Goal: Task Accomplishment & Management: Complete application form

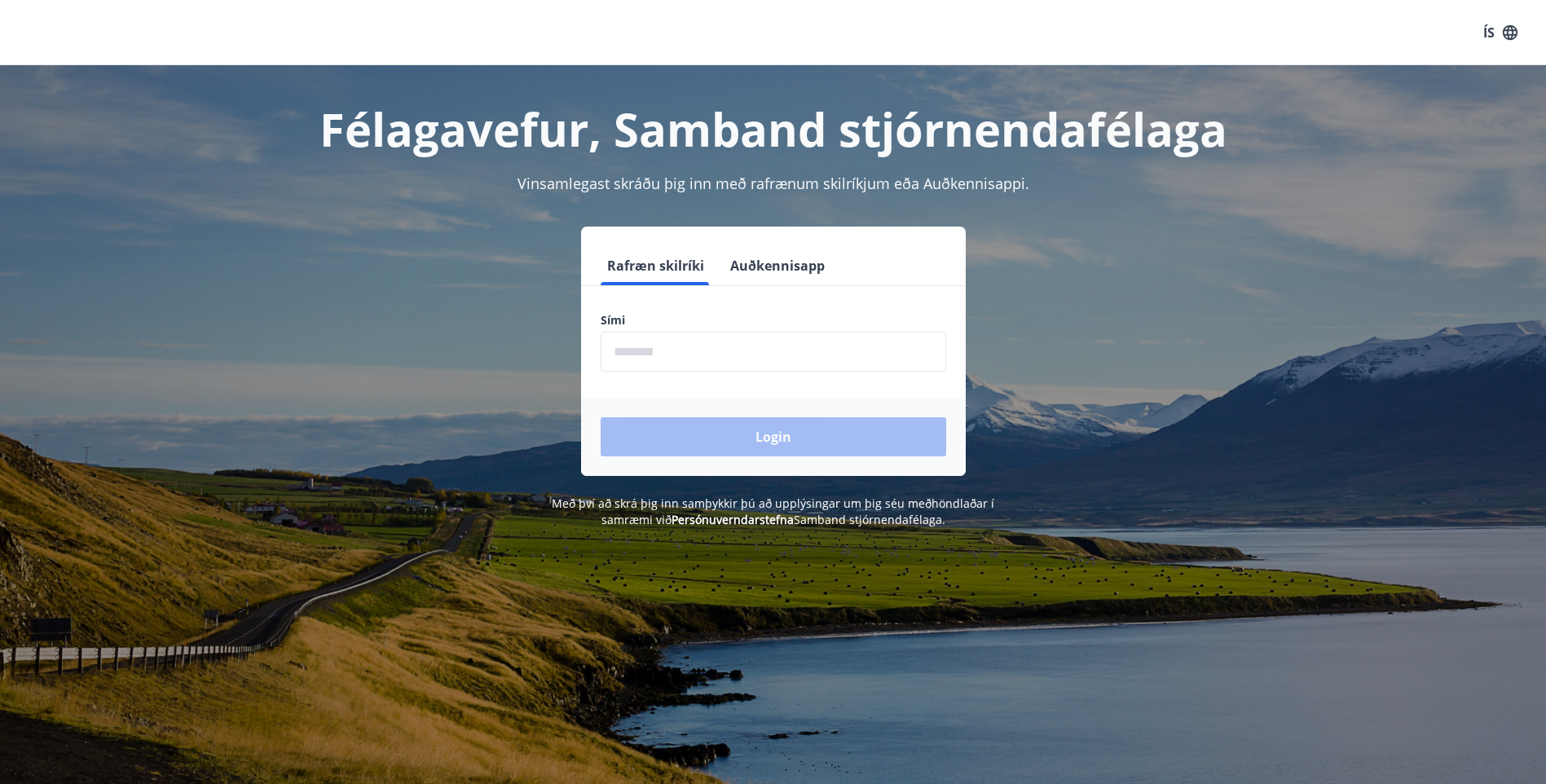
click at [623, 351] on input "phone" at bounding box center [773, 351] width 346 height 40
type input "********"
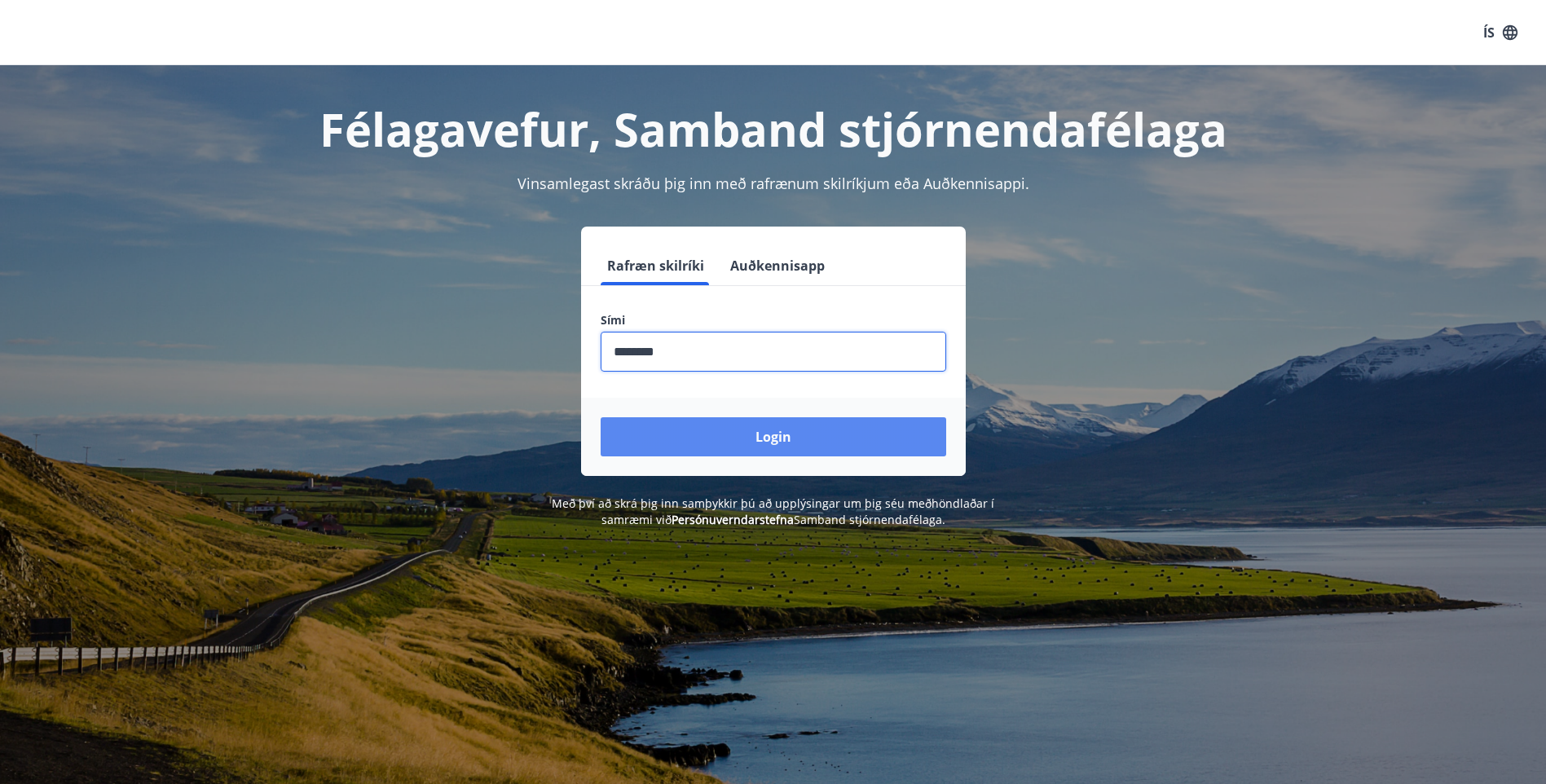
click at [766, 437] on button "Login" at bounding box center [773, 436] width 346 height 39
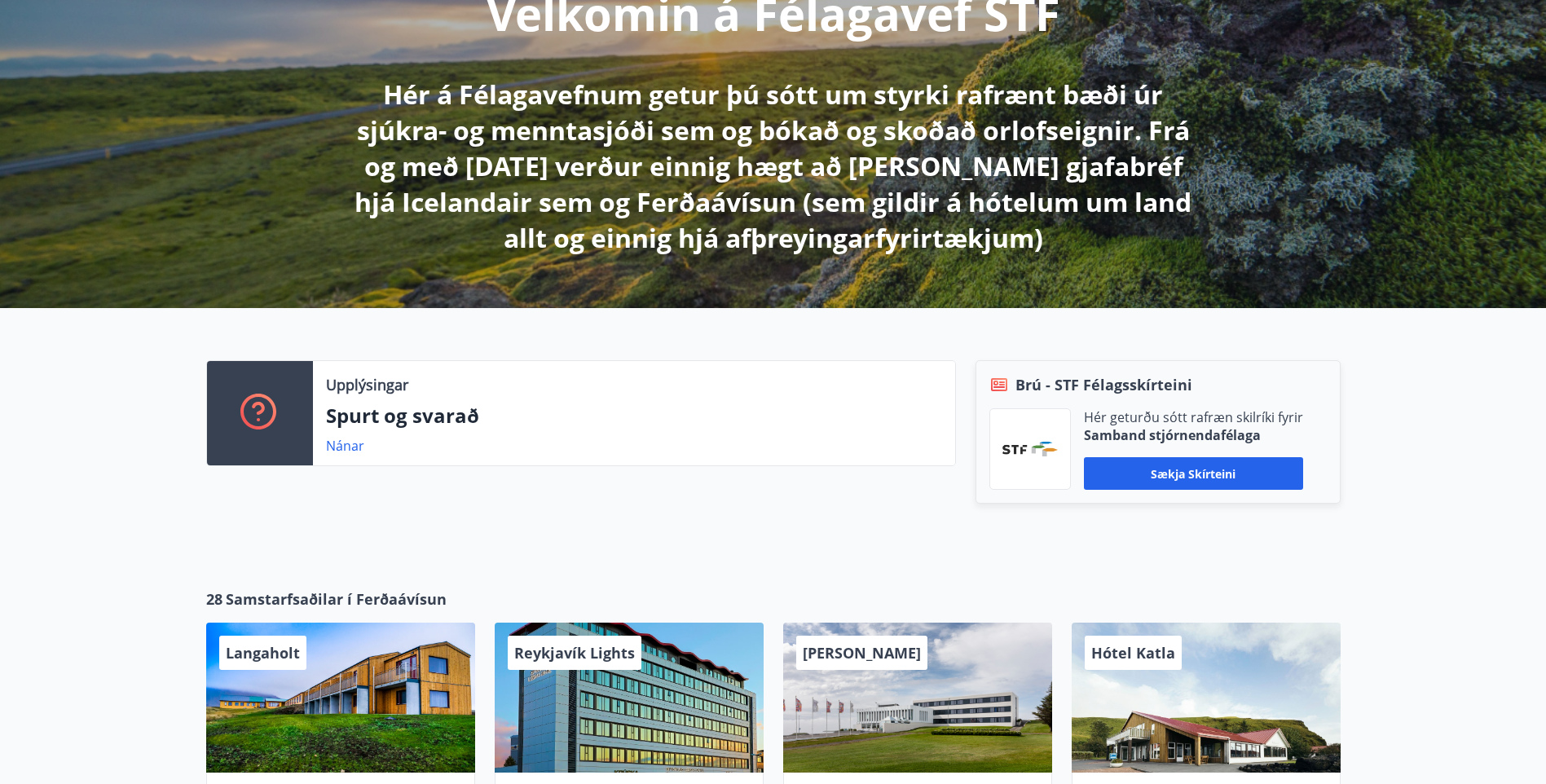
scroll to position [244, 0]
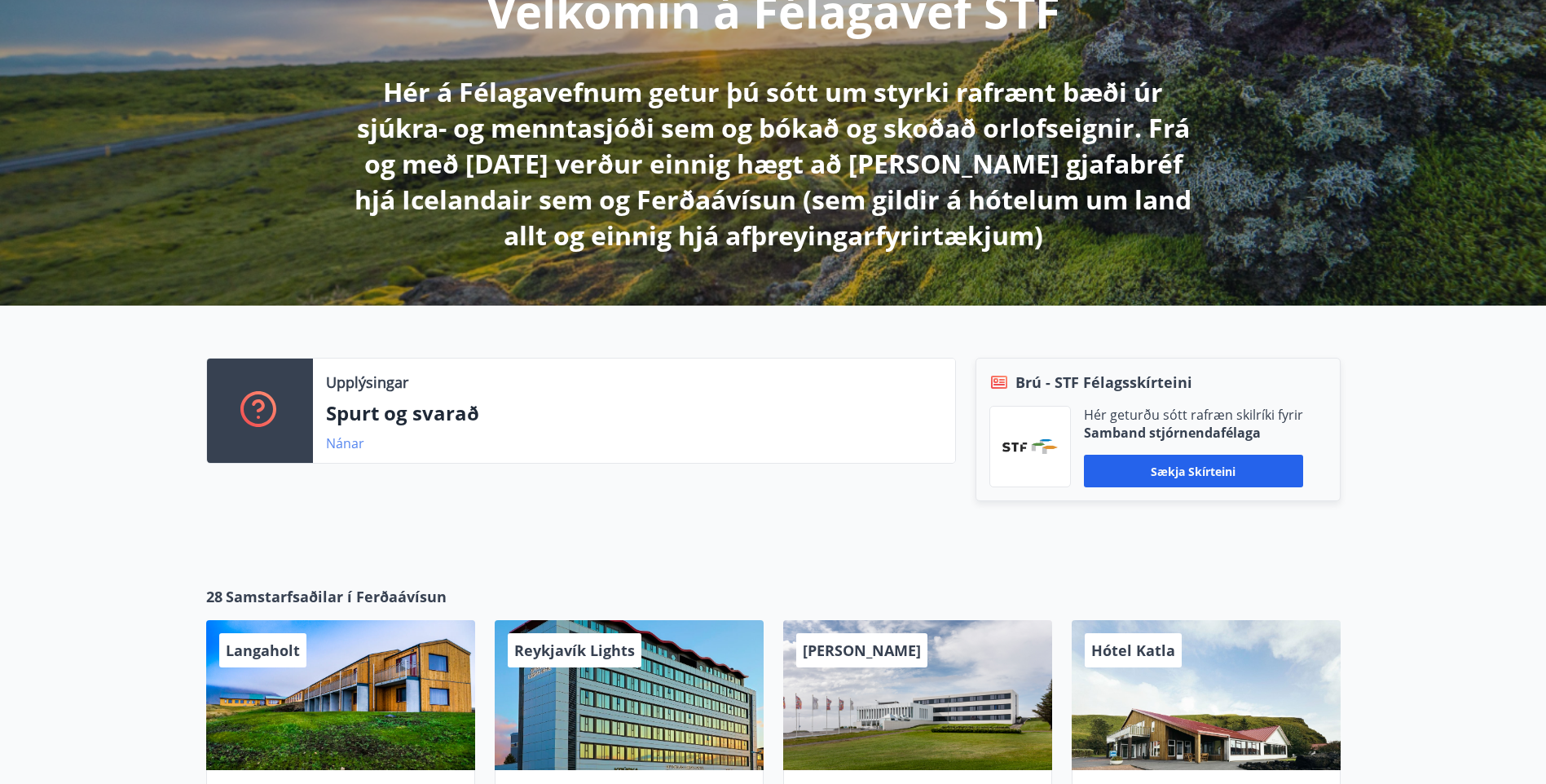
click at [331, 447] on link "Nánar" at bounding box center [345, 443] width 39 height 18
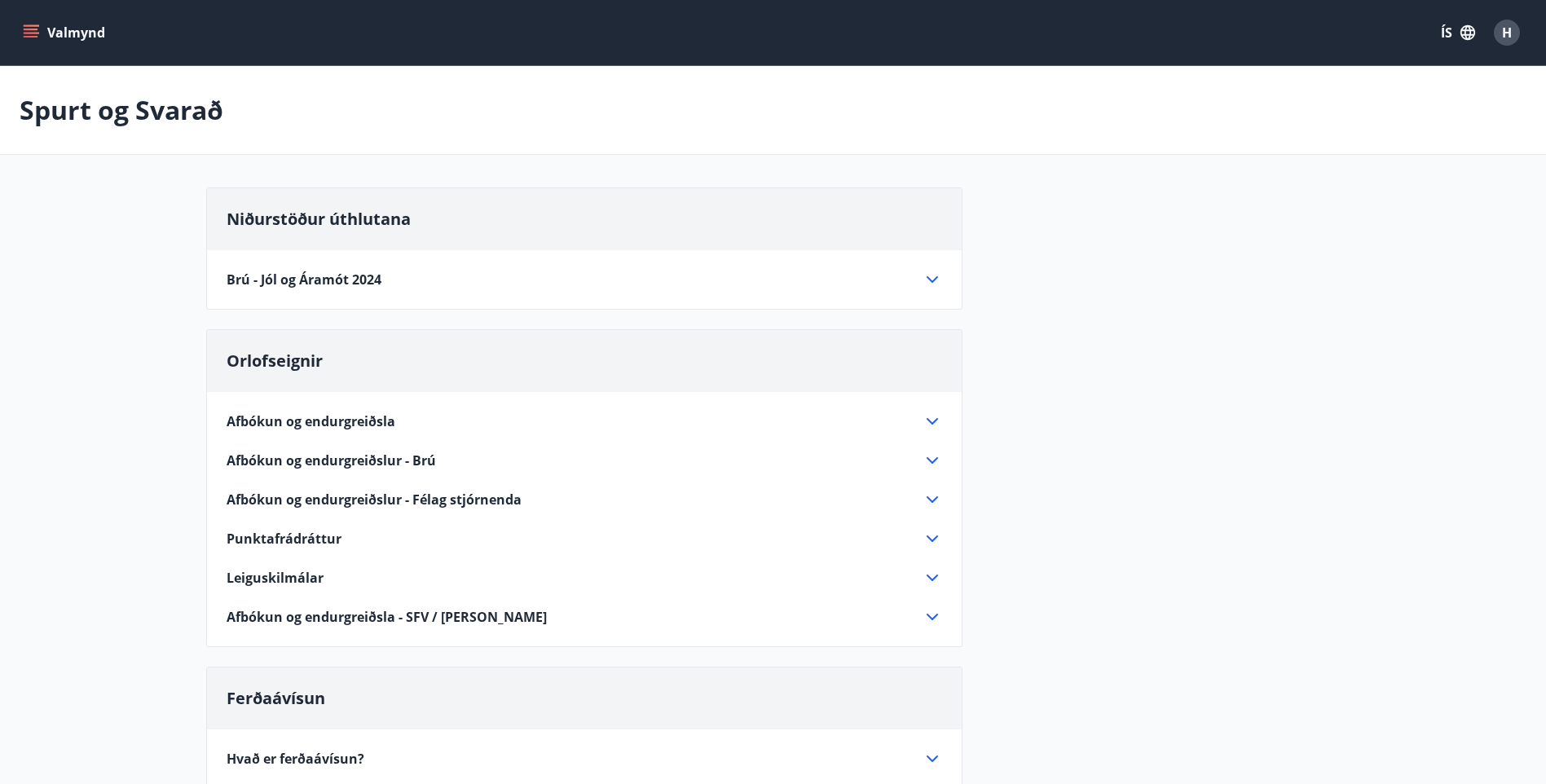
click at [27, 28] on icon "menu" at bounding box center [30, 32] width 16 height 16
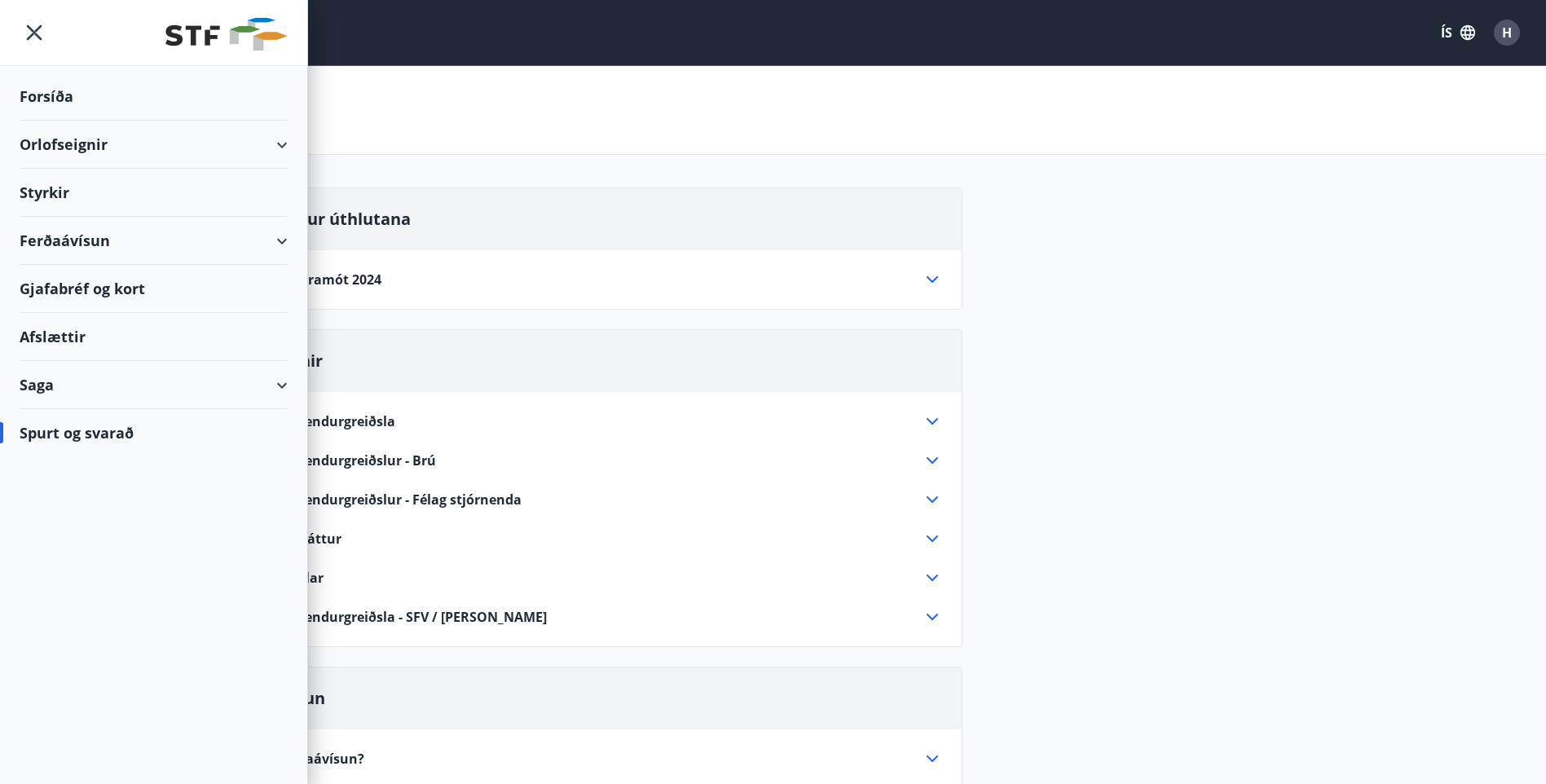
click at [50, 190] on div "Styrkir" at bounding box center [153, 192] width 268 height 48
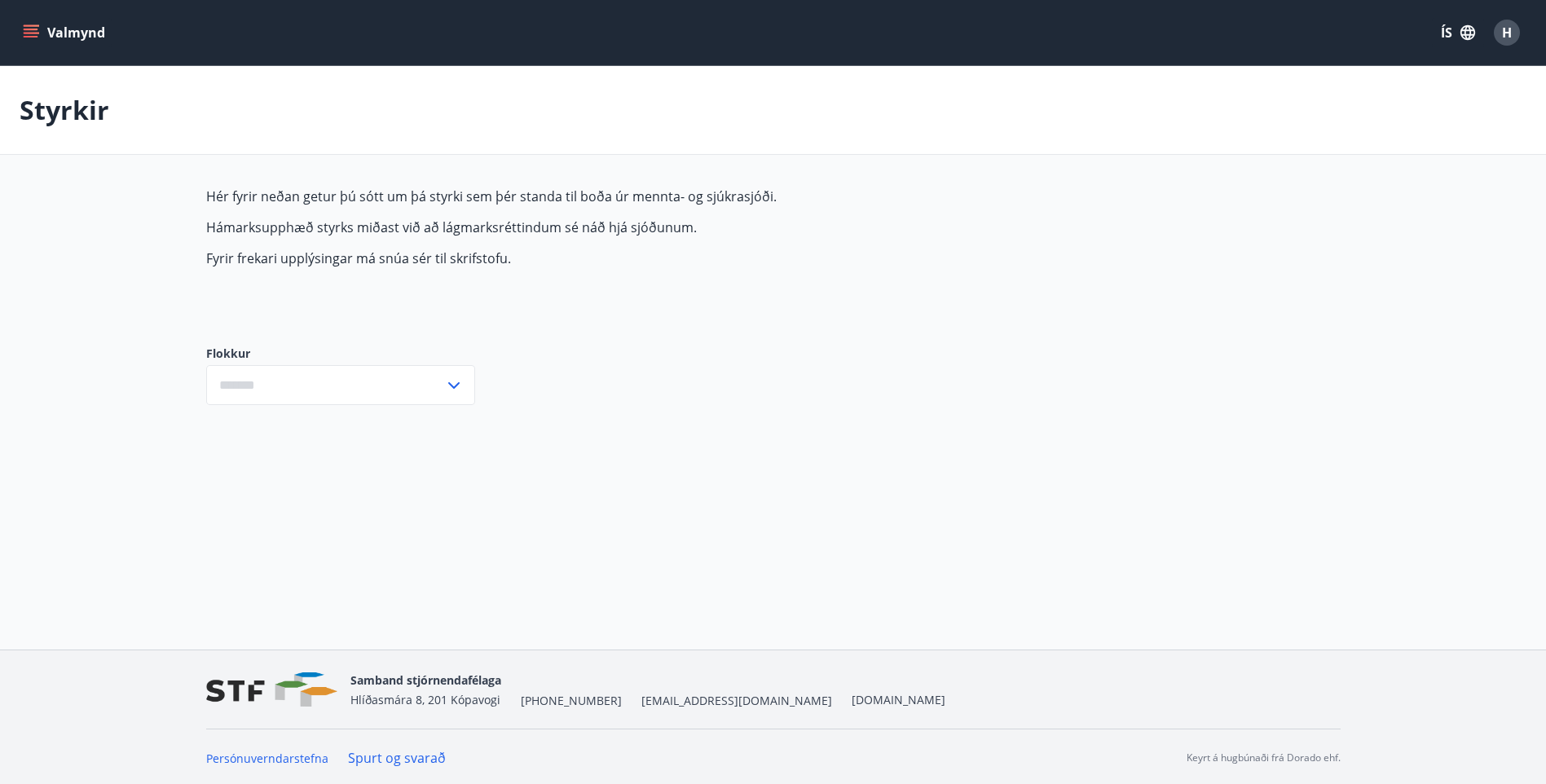
type input "***"
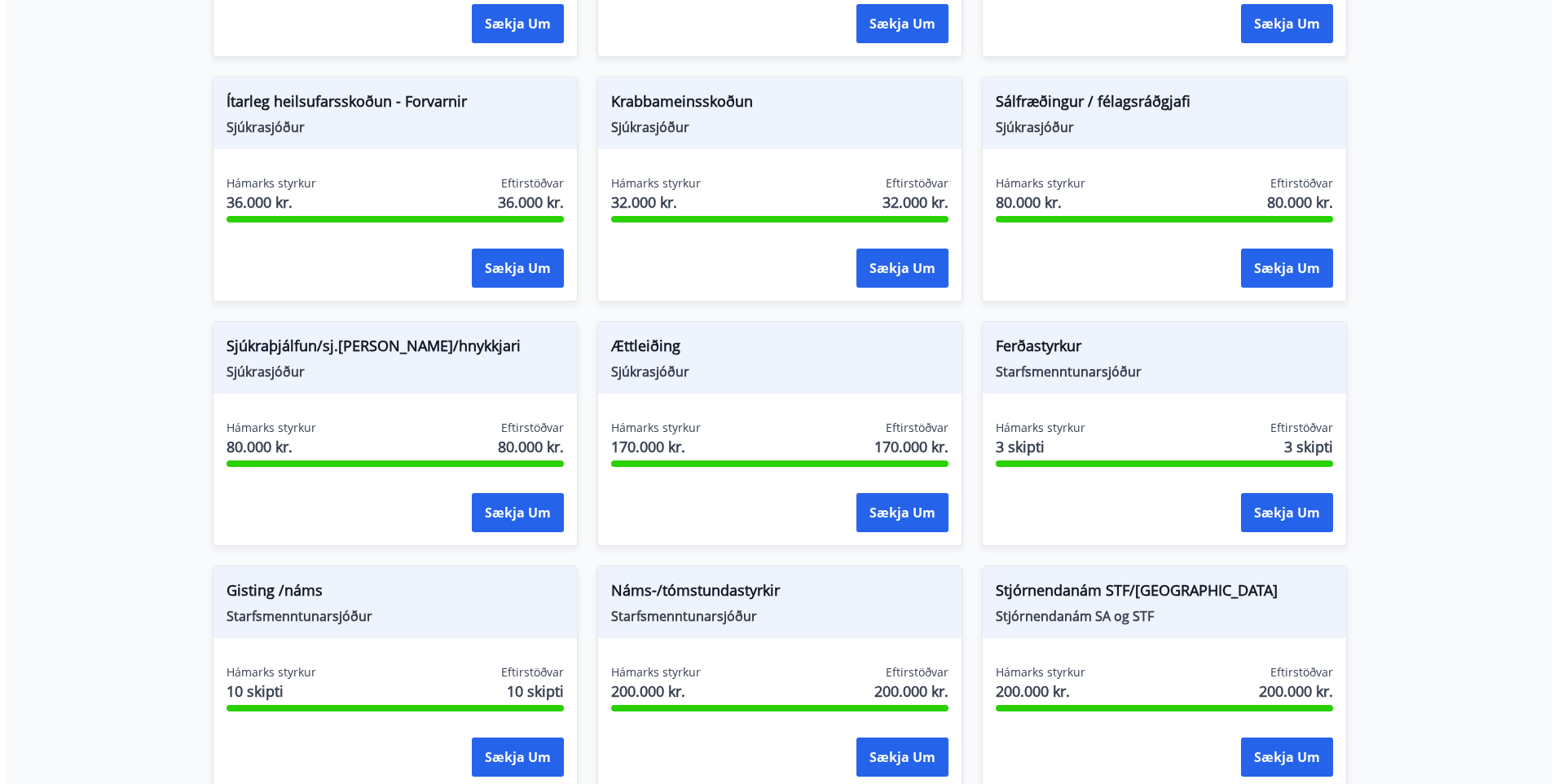
scroll to position [1005, 0]
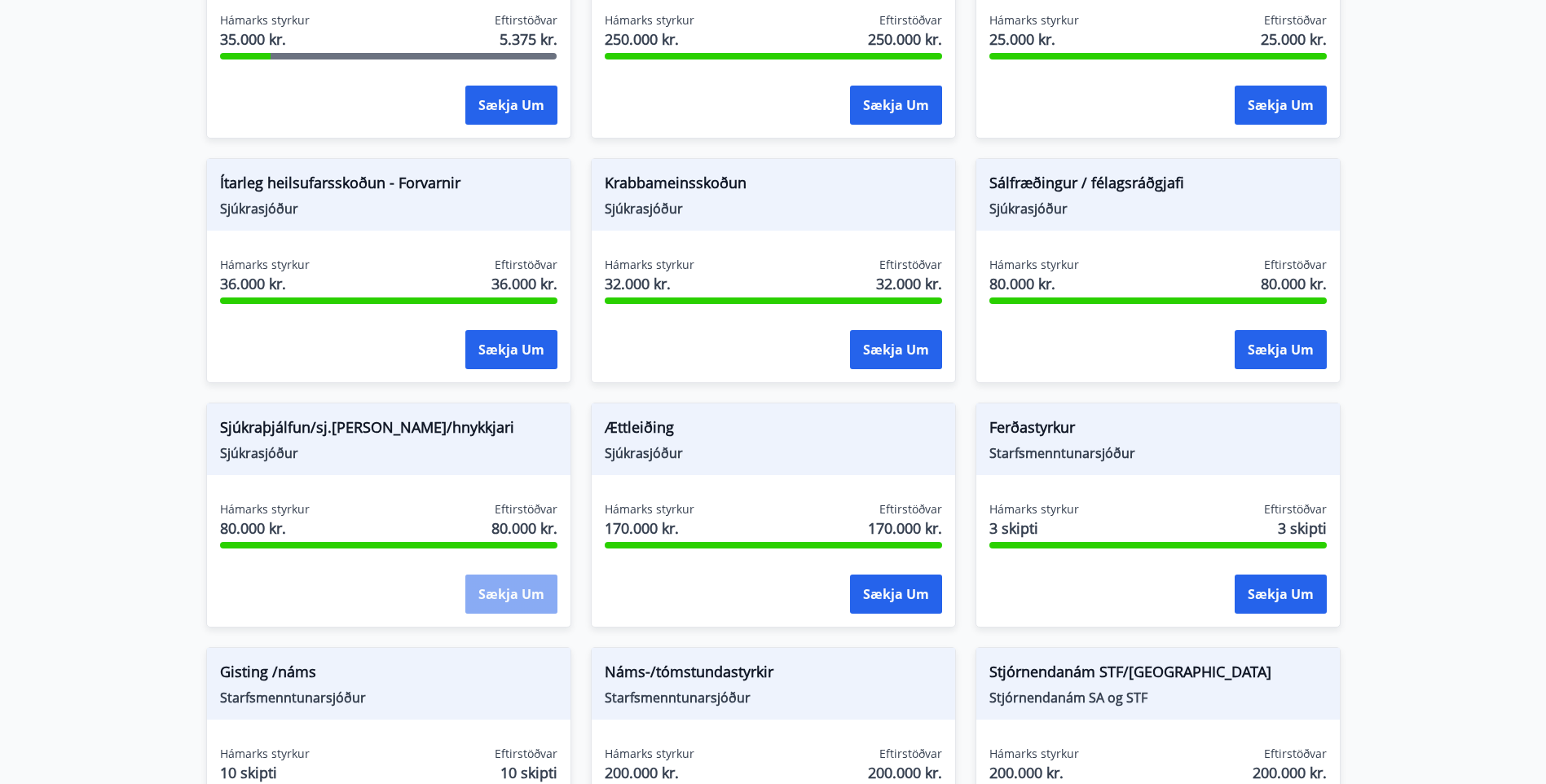
click at [519, 590] on button "Sækja um" at bounding box center [511, 593] width 92 height 39
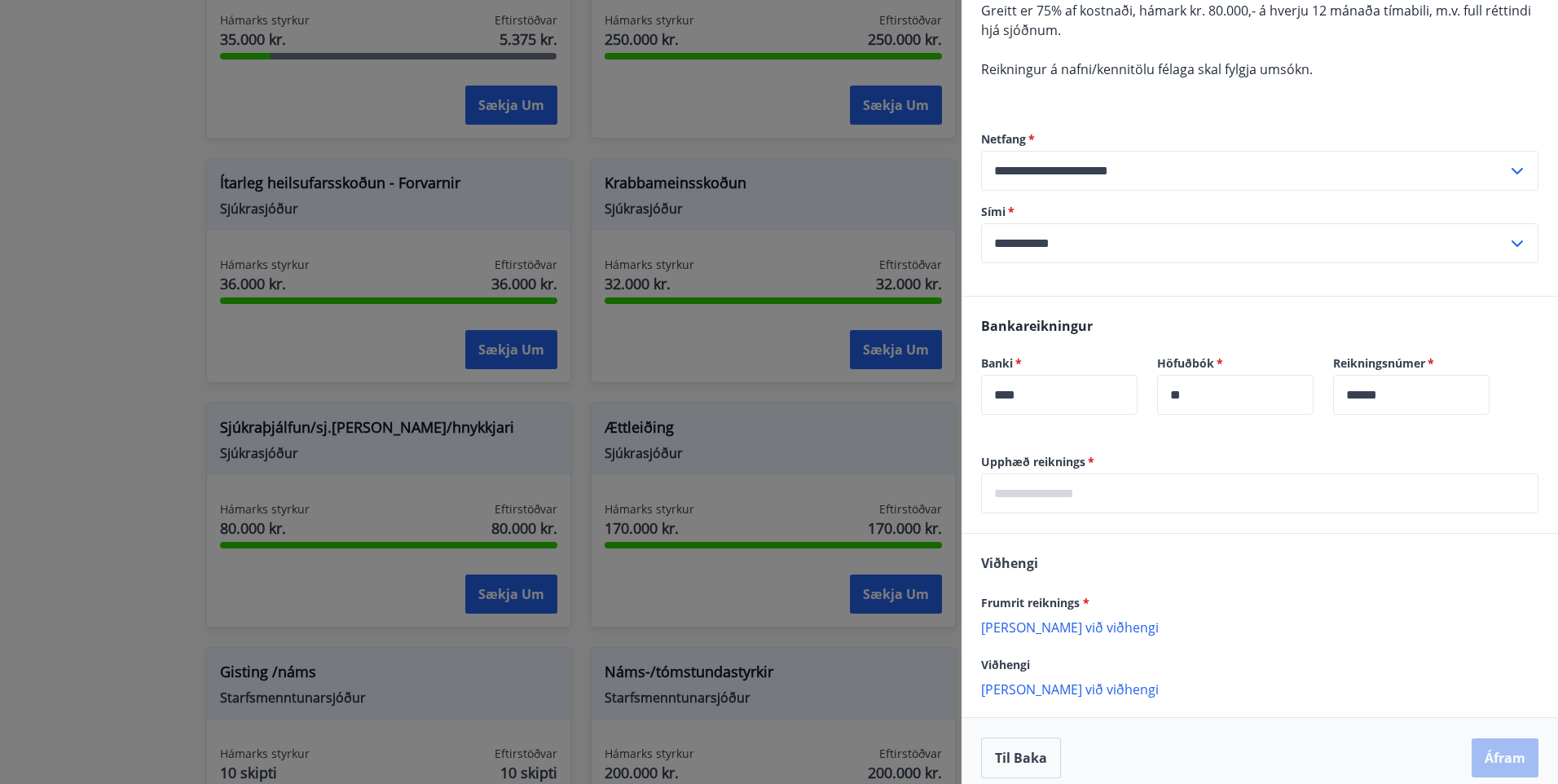
scroll to position [283, 0]
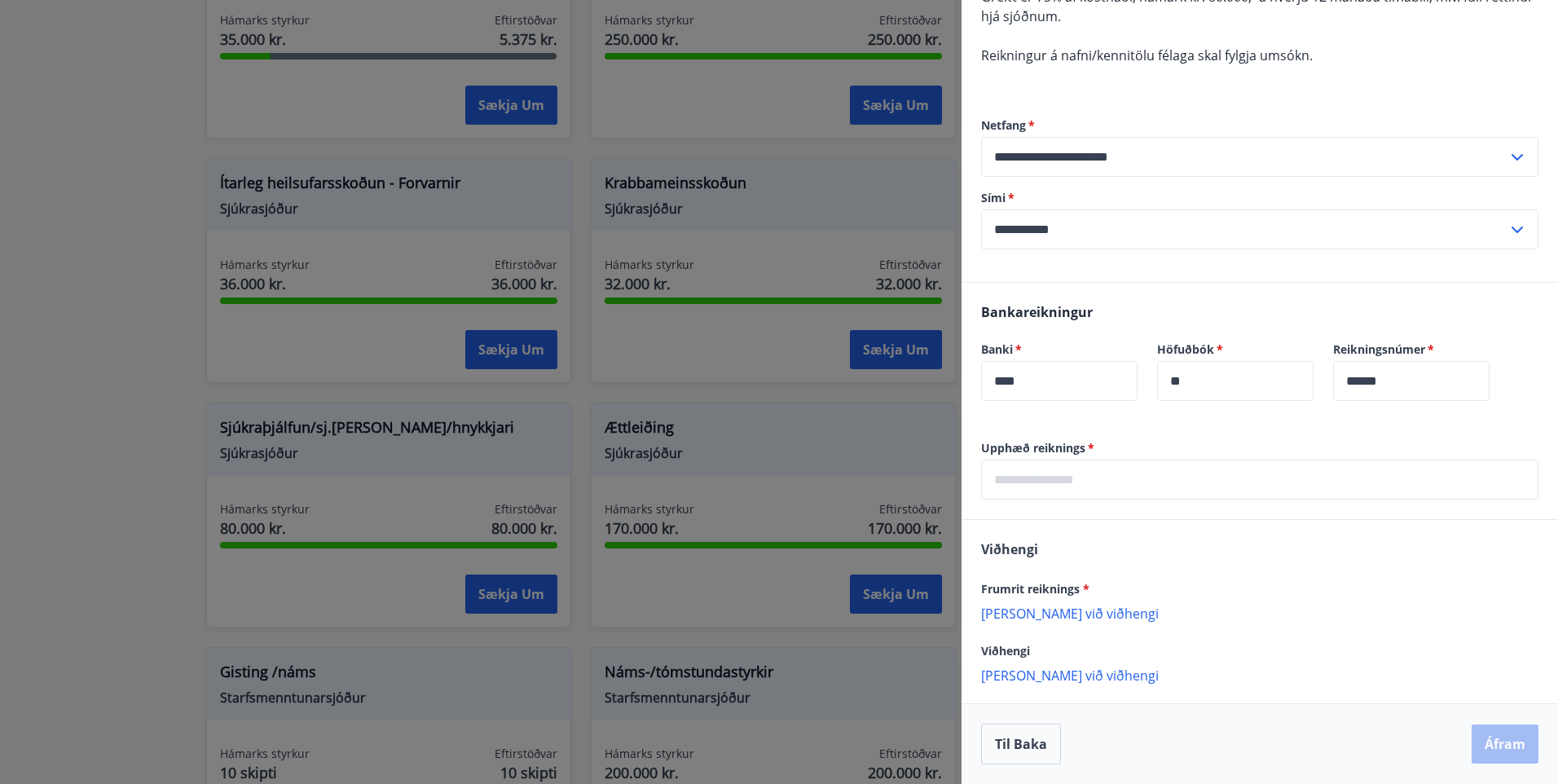
click at [1015, 474] on input "text" at bounding box center [1260, 479] width 558 height 40
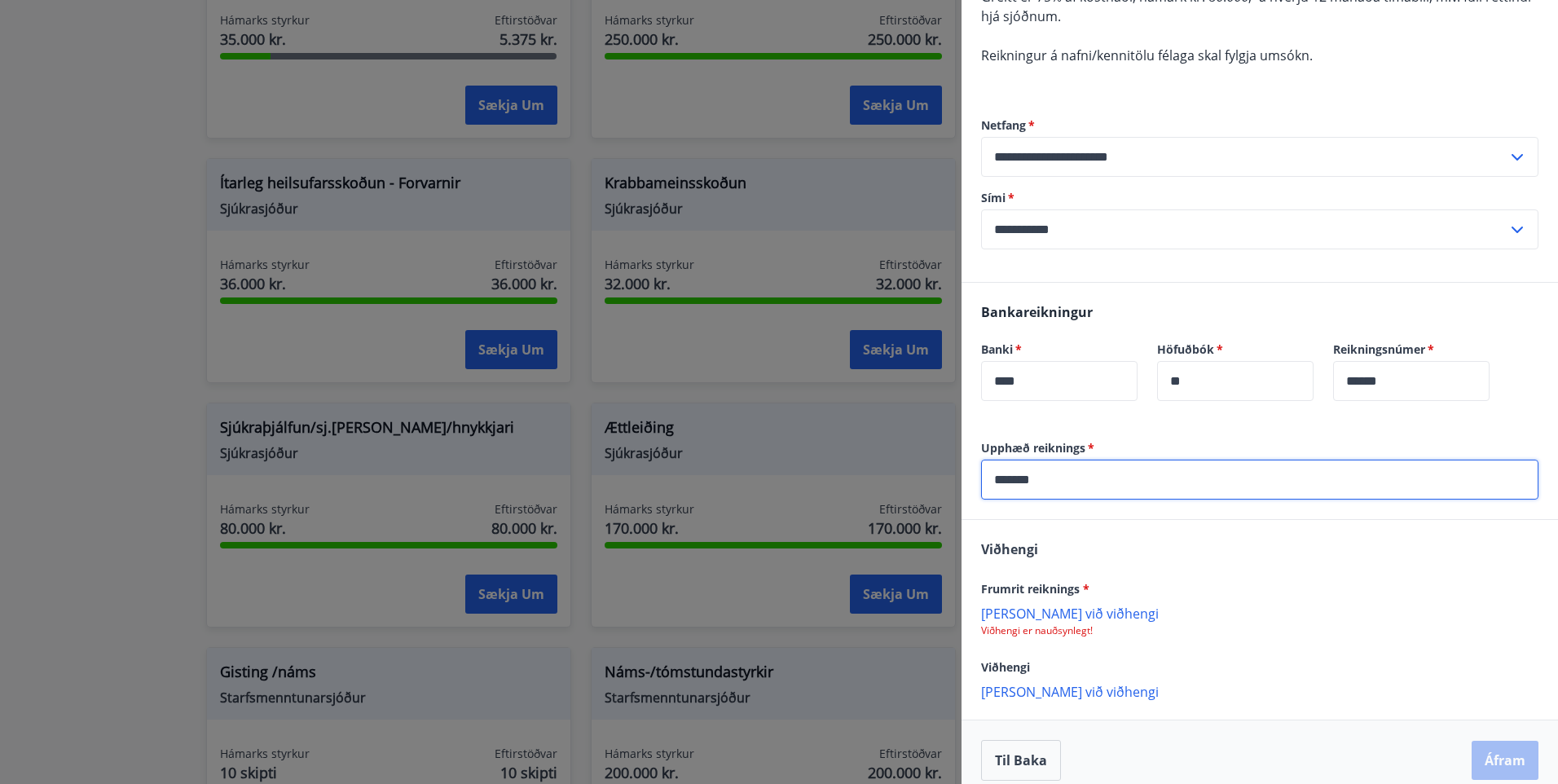
scroll to position [299, 0]
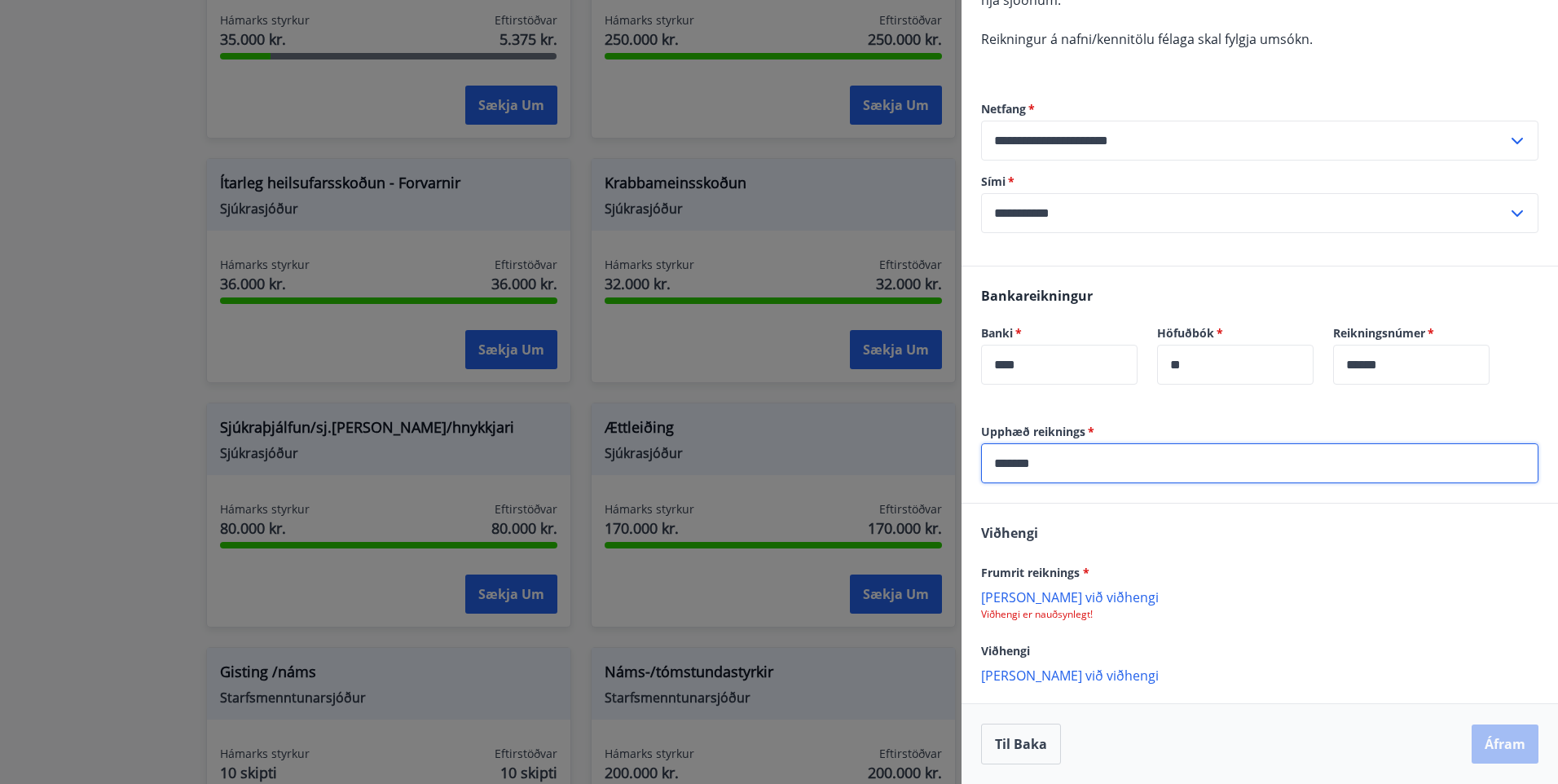
click at [1035, 596] on div "Frumrit reiknings * Bæta við viðhengi Viðhengi er nauðsynlegt!" at bounding box center [1260, 592] width 558 height 59
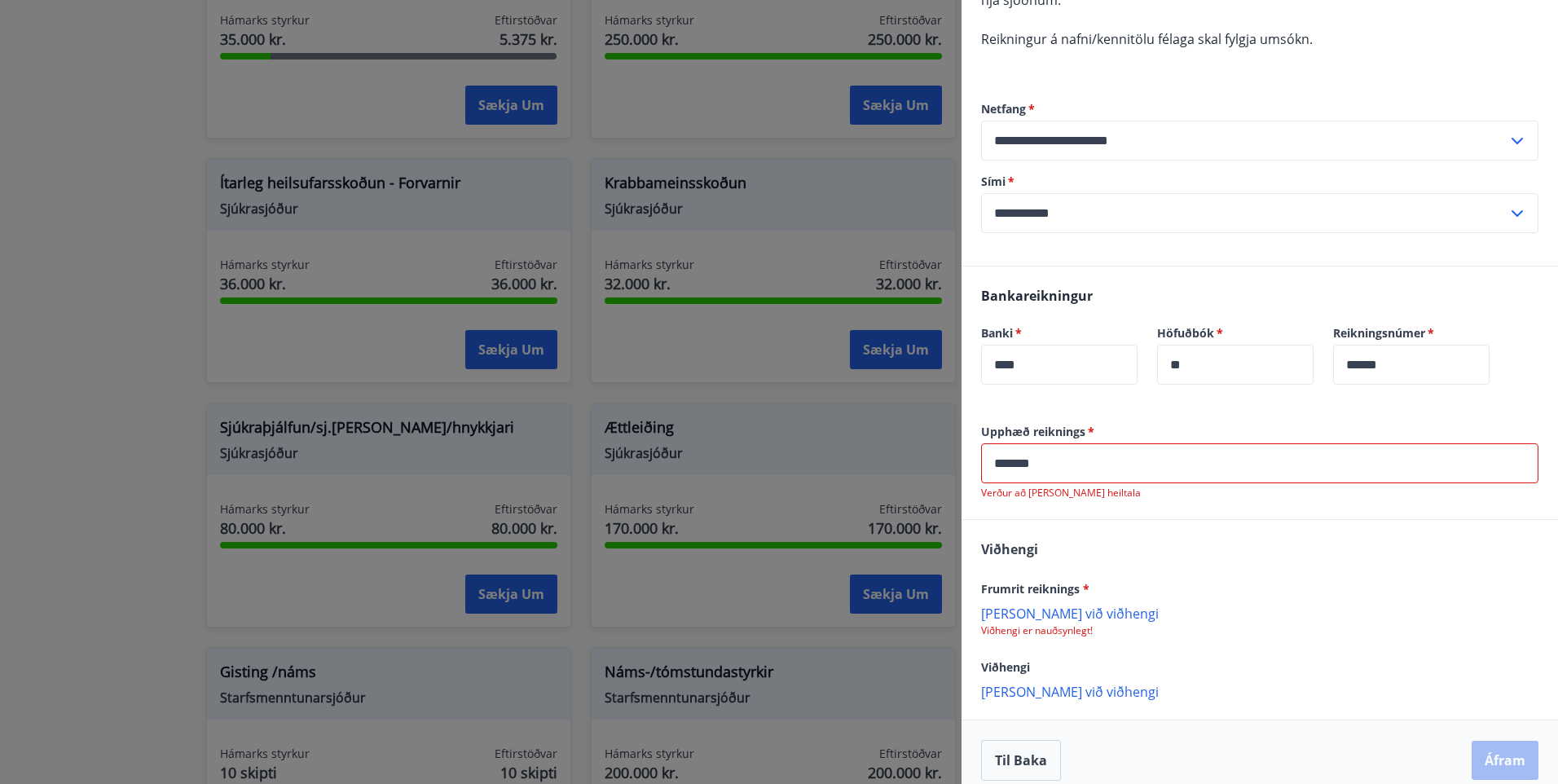
click at [1045, 616] on p "Bæta við viðhengi" at bounding box center [1260, 612] width 558 height 16
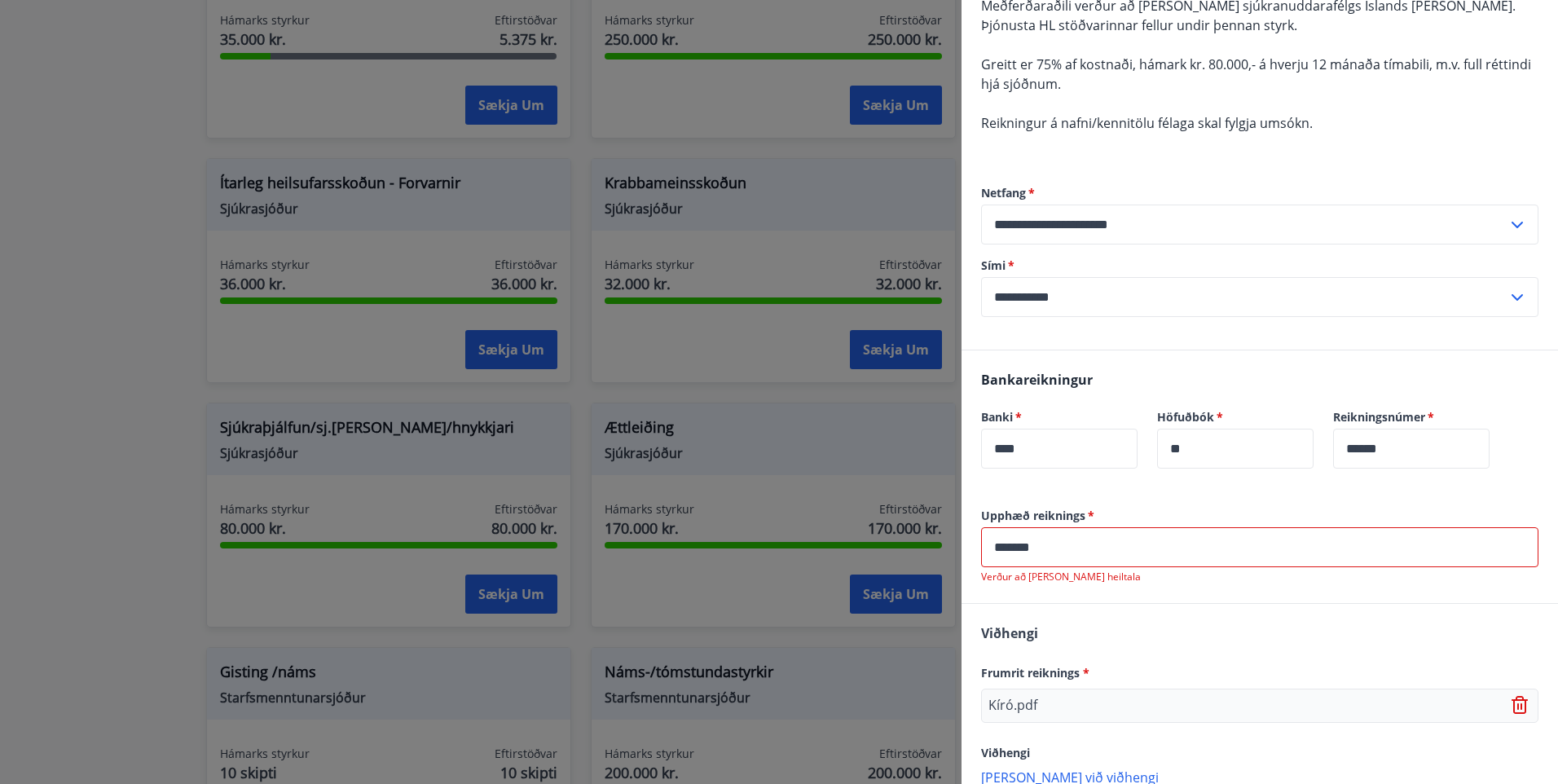
scroll to position [317, 0]
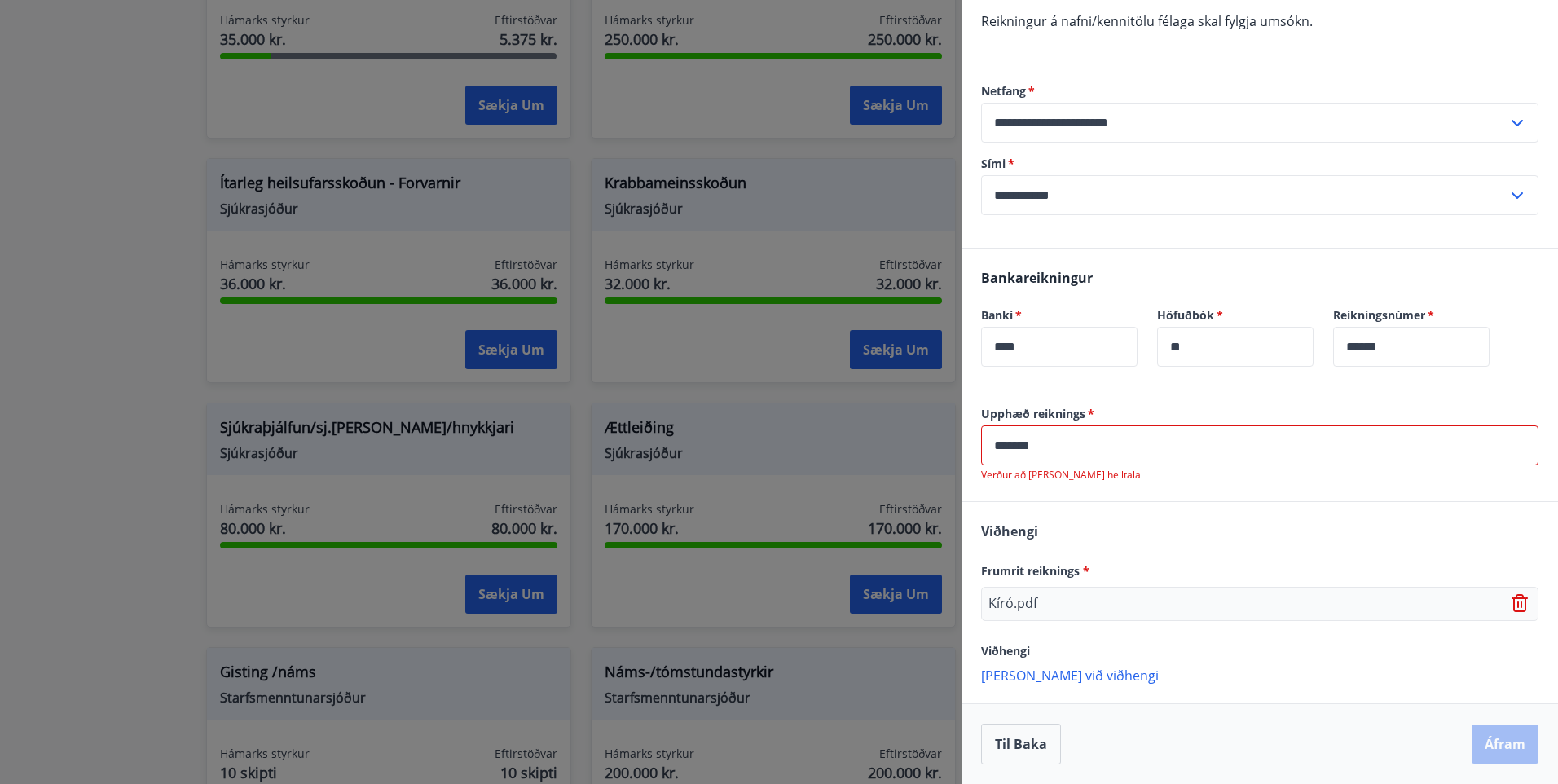
click at [1494, 744] on div "Til baka Áfram" at bounding box center [1260, 744] width 558 height 41
click at [1047, 446] on input "*******" at bounding box center [1260, 445] width 558 height 40
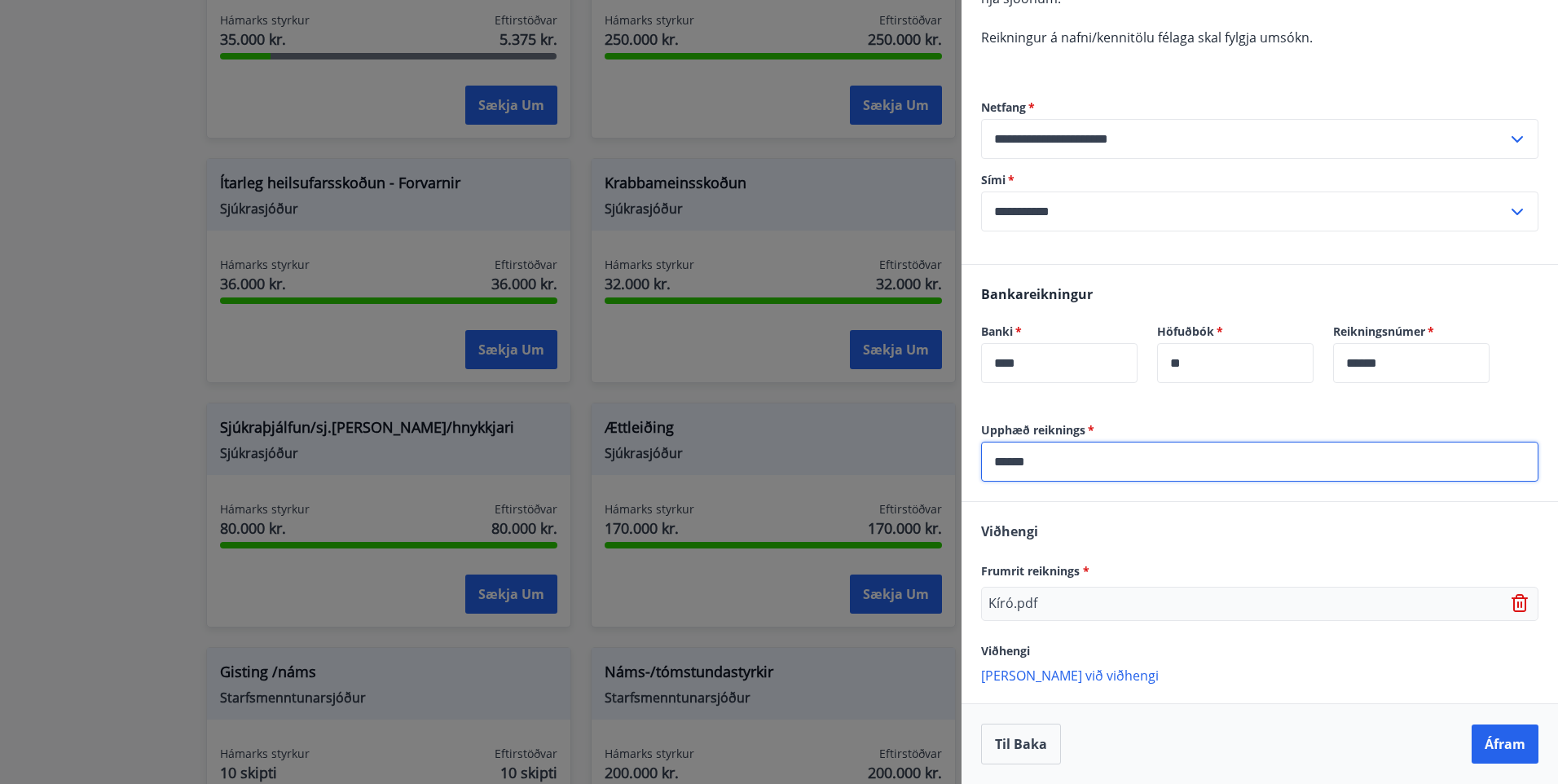
type input "******"
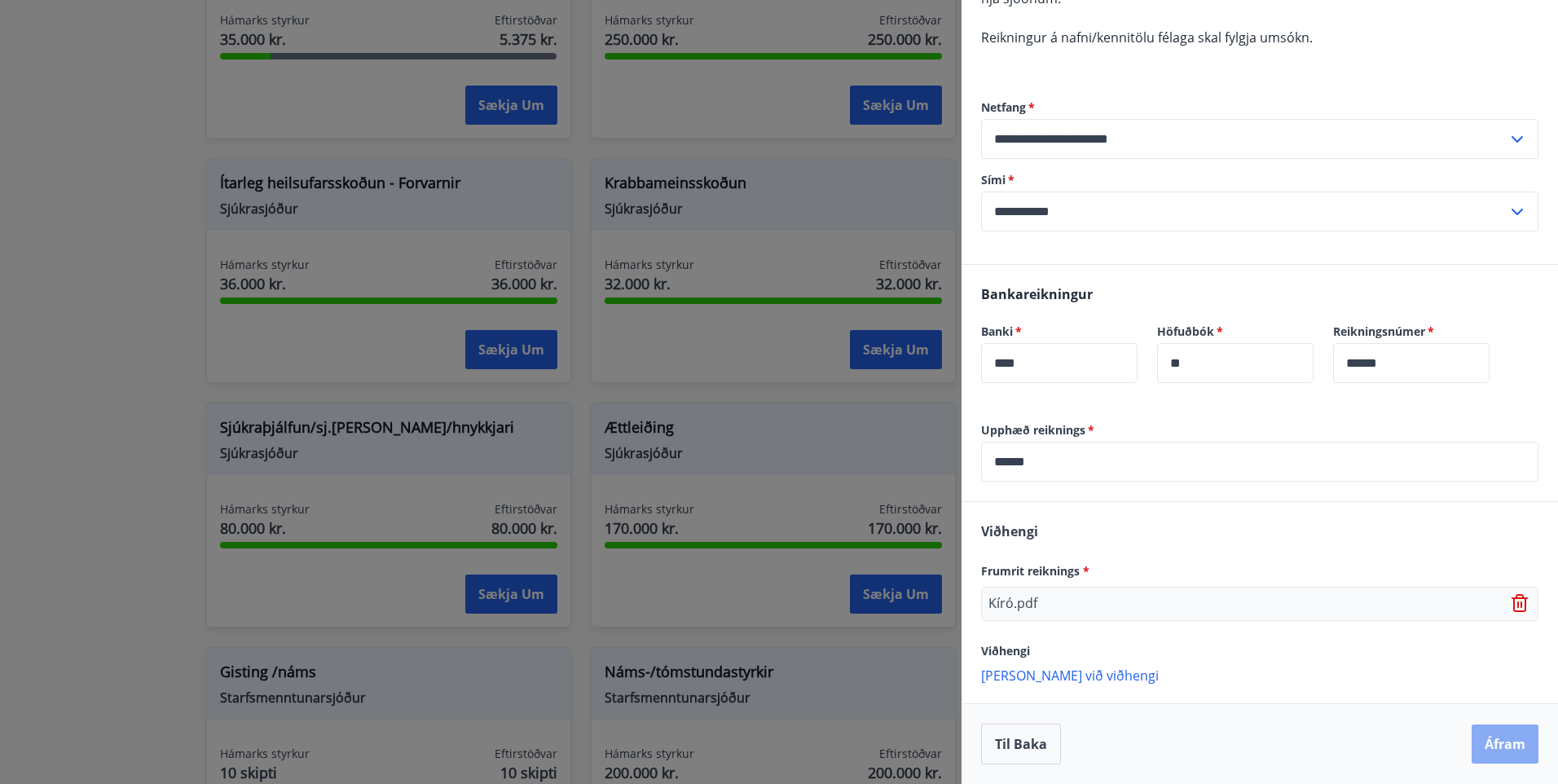
click at [1488, 739] on button "Áfram" at bounding box center [1505, 743] width 67 height 39
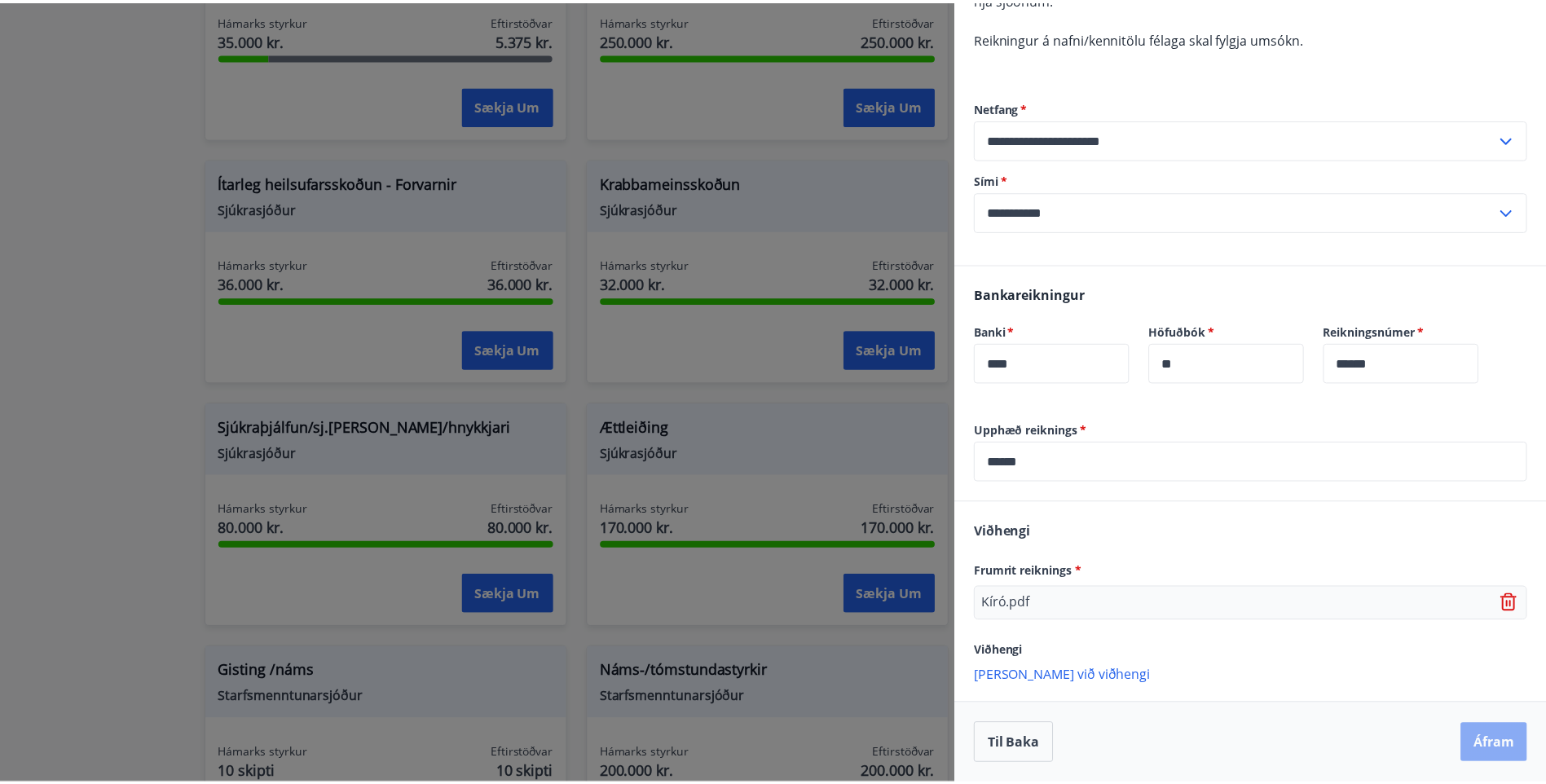
scroll to position [0, 0]
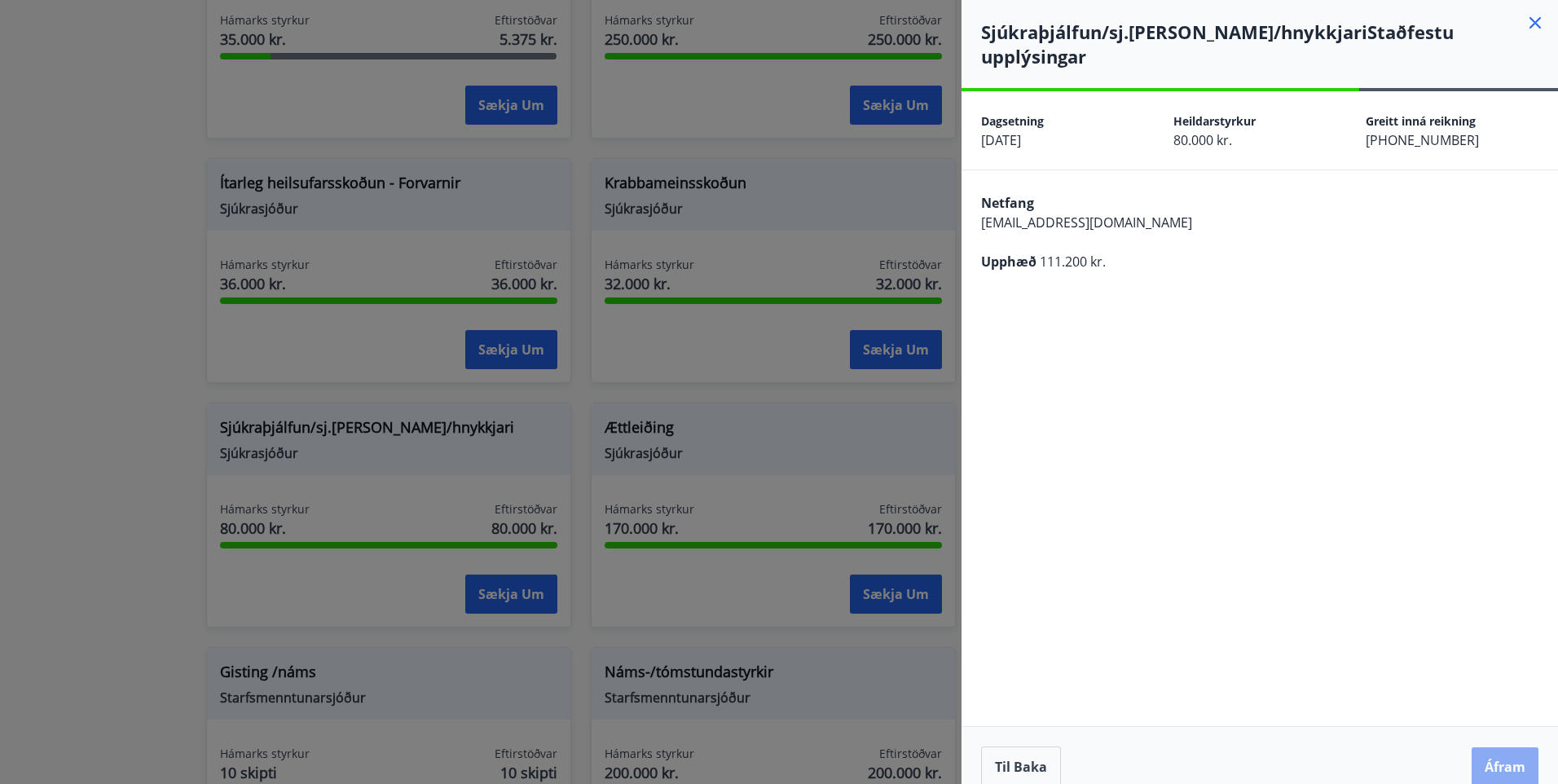
click at [1504, 747] on button "Áfram" at bounding box center [1505, 766] width 67 height 39
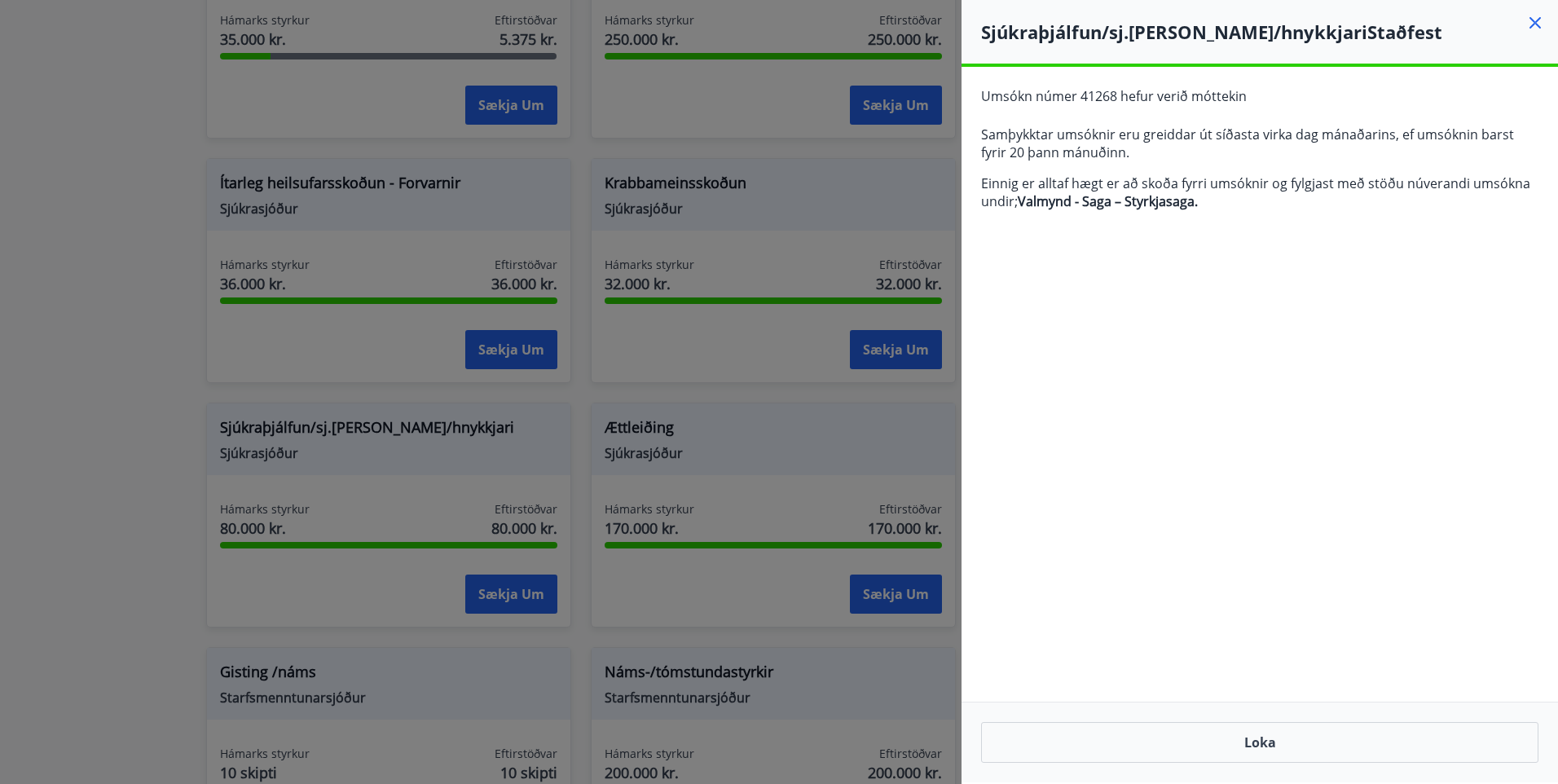
click at [1537, 17] on icon at bounding box center [1535, 23] width 19 height 19
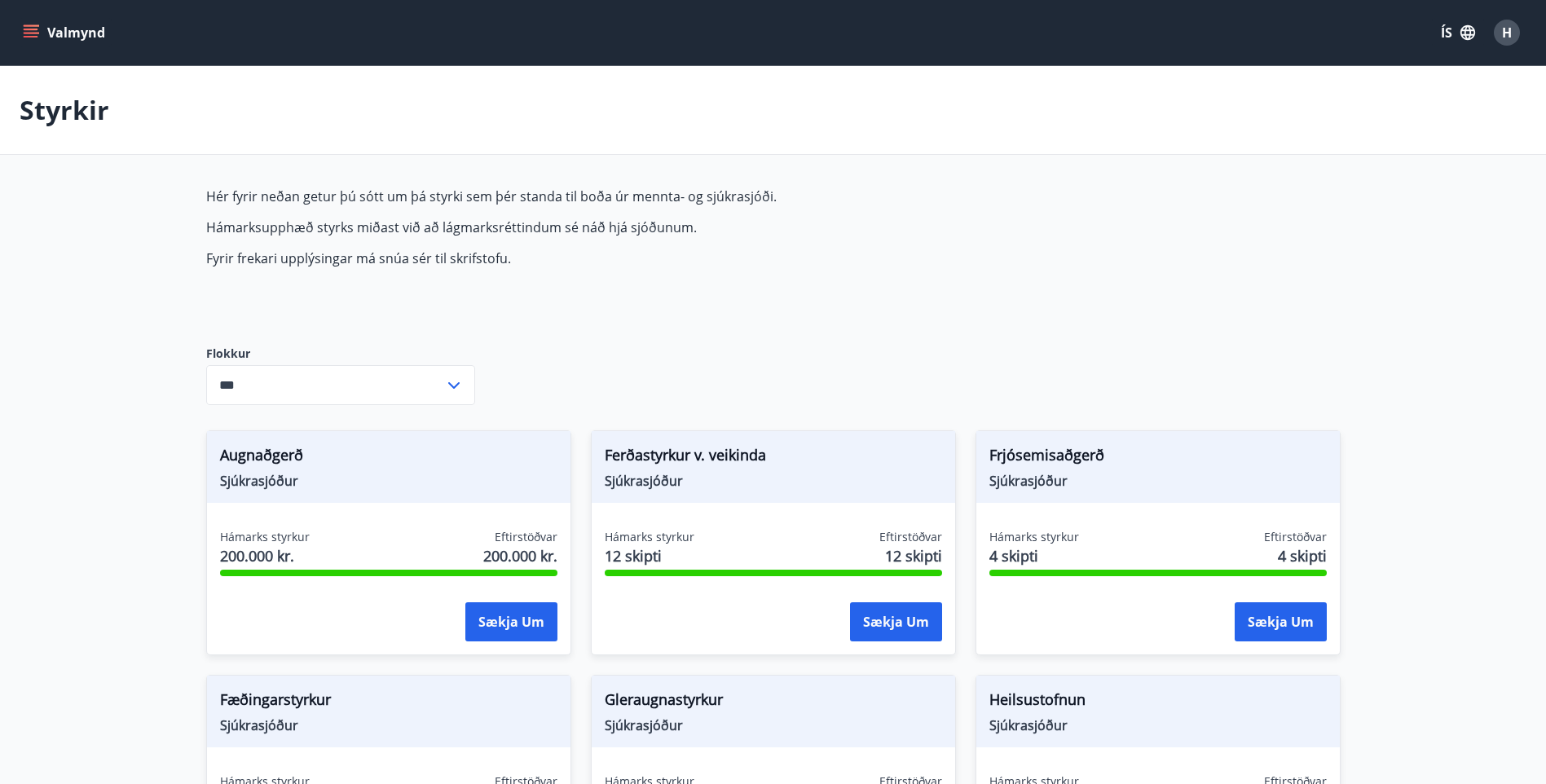
click at [1507, 31] on span "H" at bounding box center [1507, 32] width 10 height 18
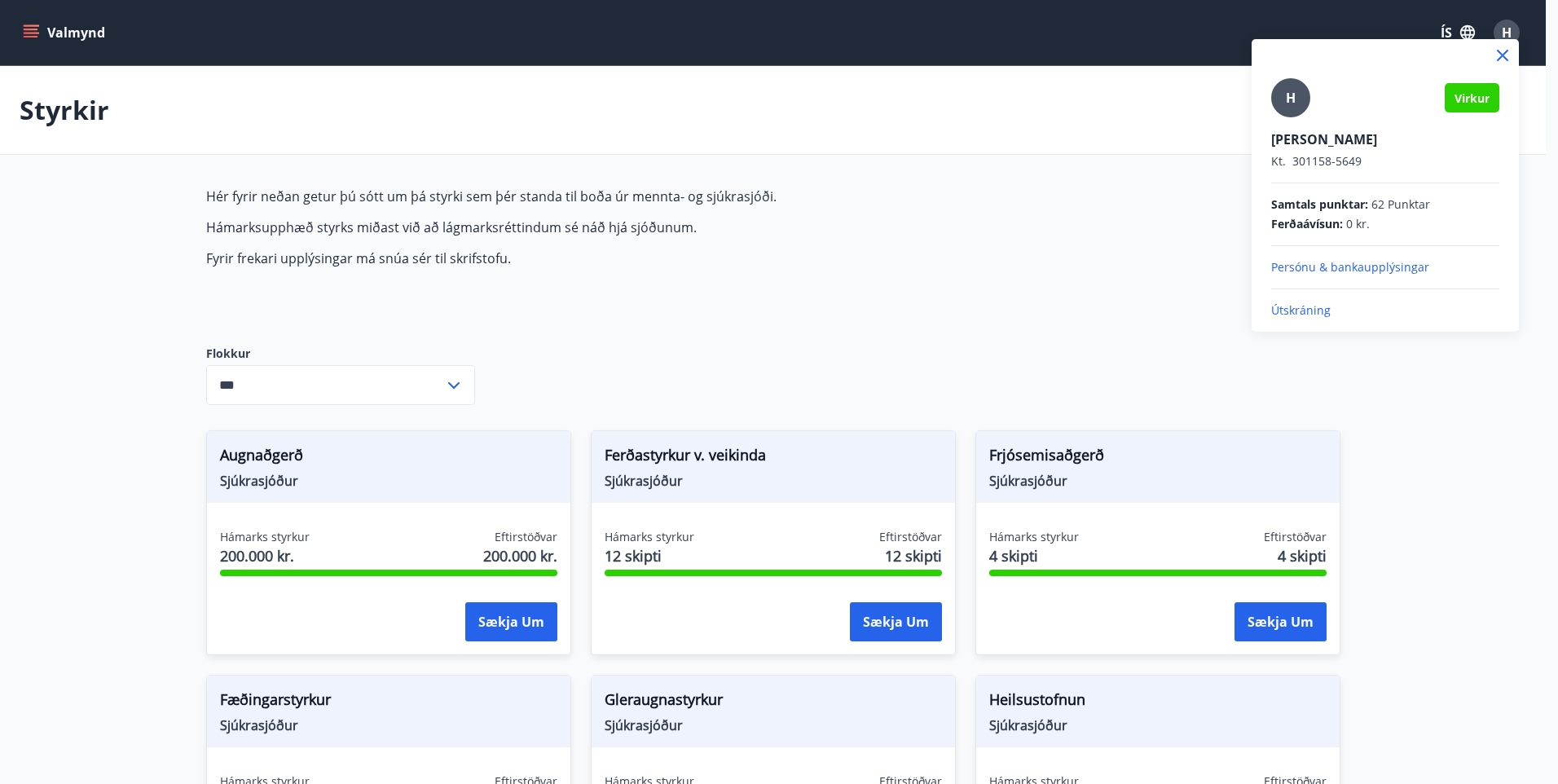
click at [1298, 310] on p "Útskráning" at bounding box center [1386, 310] width 229 height 16
